Goal: Task Accomplishment & Management: Manage account settings

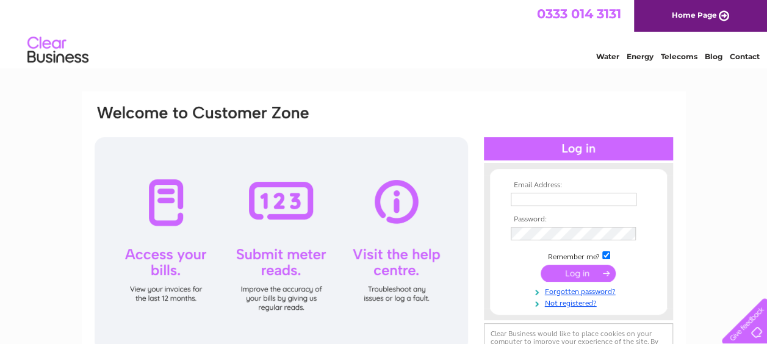
type input "kiachere@outlook.com"
click at [579, 277] on input "submit" at bounding box center [578, 273] width 75 height 17
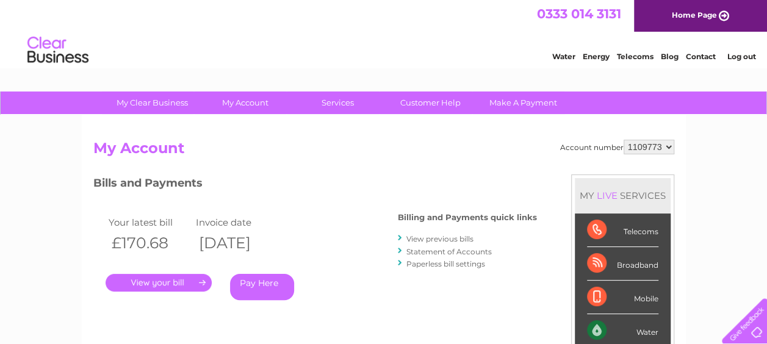
click at [453, 239] on link "View previous bills" at bounding box center [440, 238] width 67 height 9
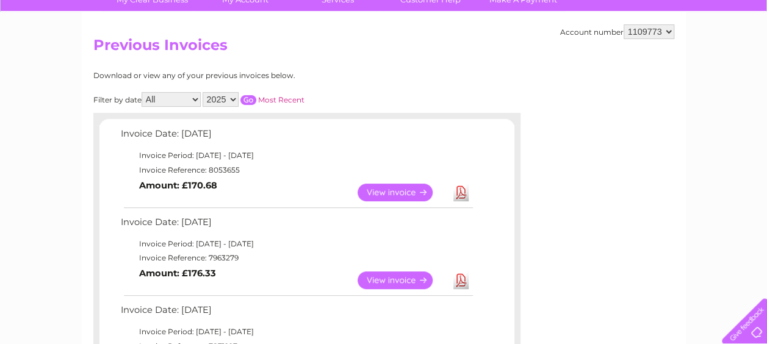
scroll to position [122, 0]
